Goal: Task Accomplishment & Management: Manage account settings

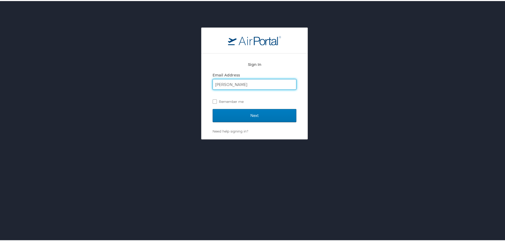
type input "[PERSON_NAME][EMAIL_ADDRESS][PERSON_NAME][DOMAIN_NAME]"
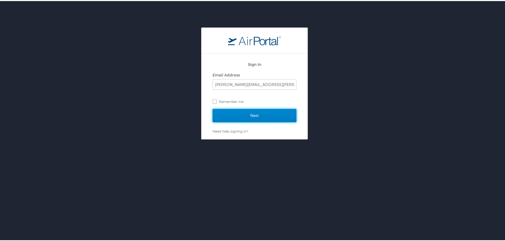
click at [259, 114] on input "Next" at bounding box center [254, 114] width 84 height 13
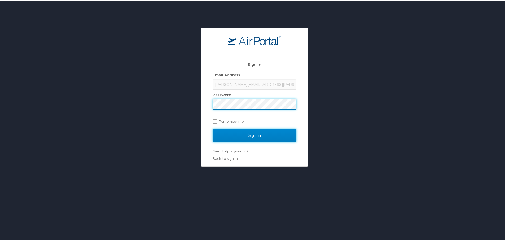
click at [249, 136] on input "Sign In" at bounding box center [254, 134] width 84 height 13
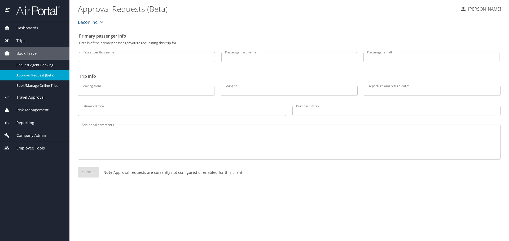
click at [30, 137] on span "Company Admin" at bounding box center [28, 136] width 36 height 6
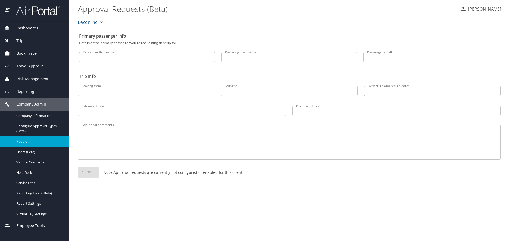
click at [28, 142] on span "People" at bounding box center [39, 141] width 47 height 5
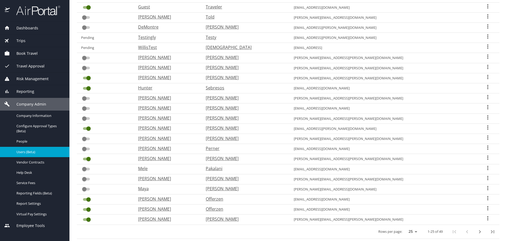
scroll to position [117, 0]
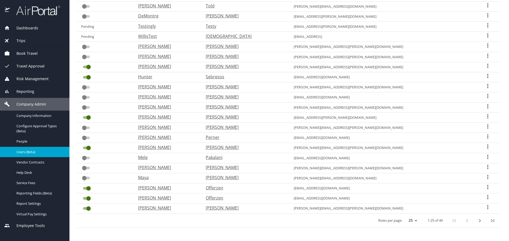
click at [85, 209] on input "User Search Table" at bounding box center [88, 209] width 19 height 6
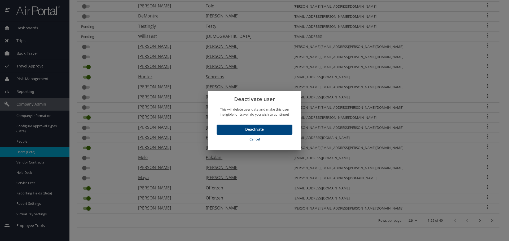
click at [247, 129] on span "Deactivate" at bounding box center [254, 129] width 67 height 7
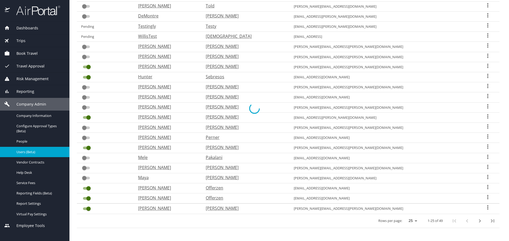
checkbox input "false"
